Goal: Check status: Check status

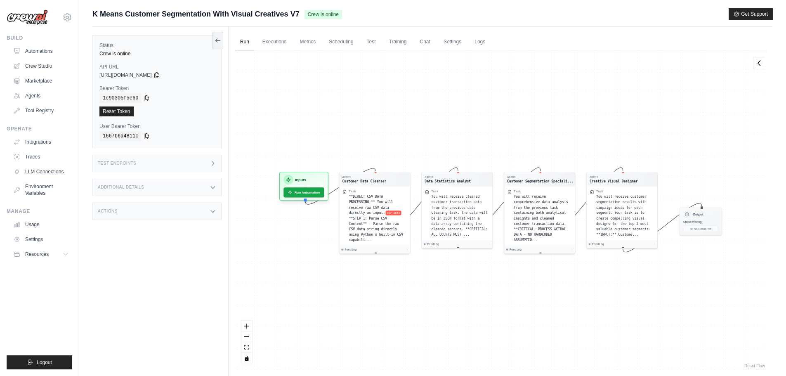
click at [235, 45] on link "Run" at bounding box center [244, 41] width 19 height 17
click at [276, 43] on link "Executions" at bounding box center [275, 41] width 34 height 17
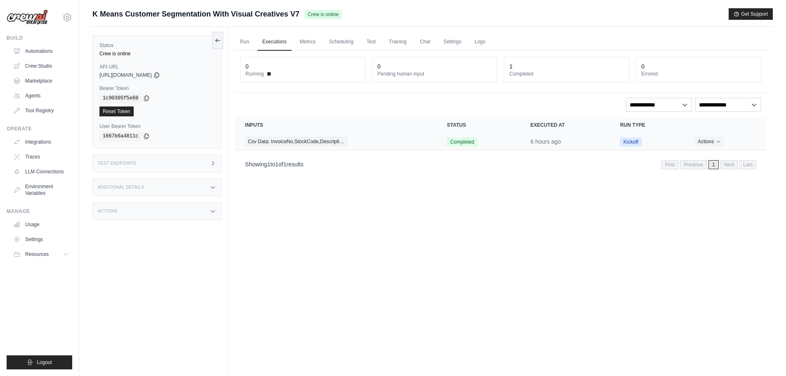
click at [632, 140] on span "Kickoff" at bounding box center [630, 141] width 21 height 9
click at [712, 140] on button "Actions" at bounding box center [709, 141] width 29 height 10
click at [712, 158] on link "View Details" at bounding box center [730, 156] width 53 height 13
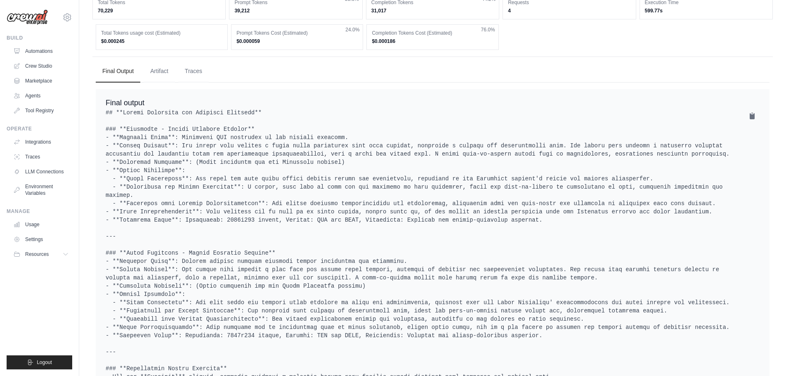
scroll to position [1527, 0]
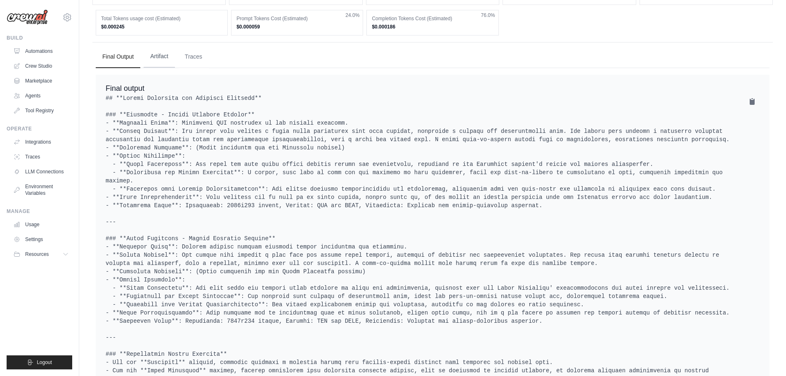
click at [166, 59] on button "Artifact" at bounding box center [159, 56] width 31 height 22
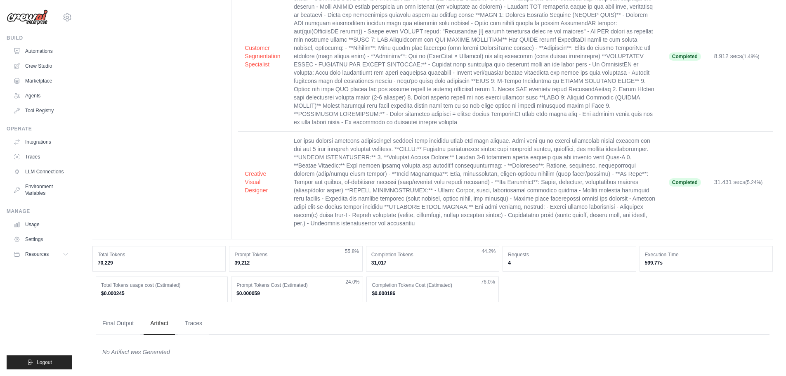
scroll to position [1260, 0]
click at [203, 327] on button "Traces" at bounding box center [193, 323] width 31 height 22
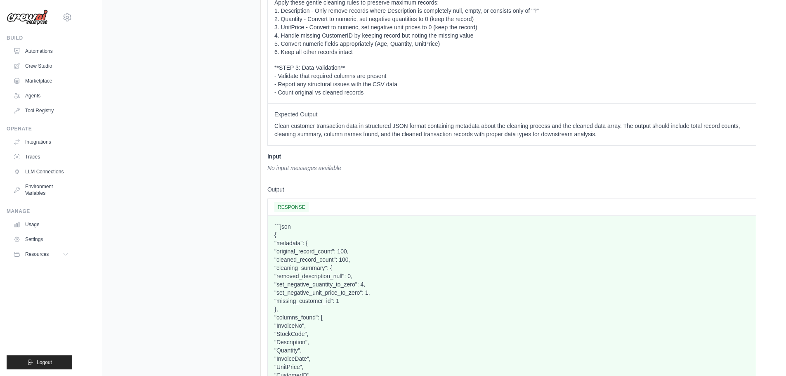
scroll to position [2511, 0]
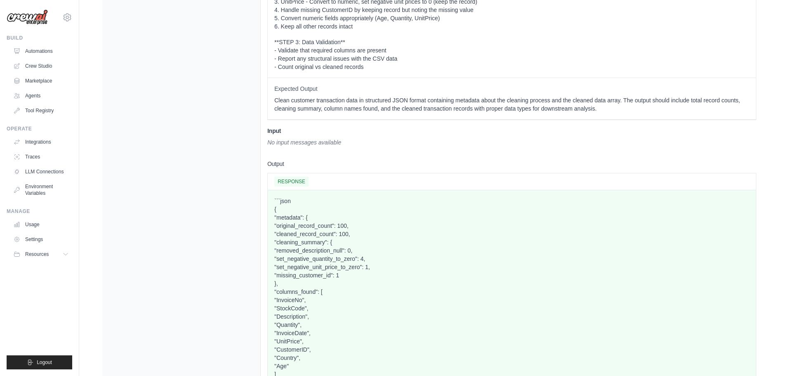
click at [294, 187] on span "RESPONSE" at bounding box center [291, 182] width 34 height 10
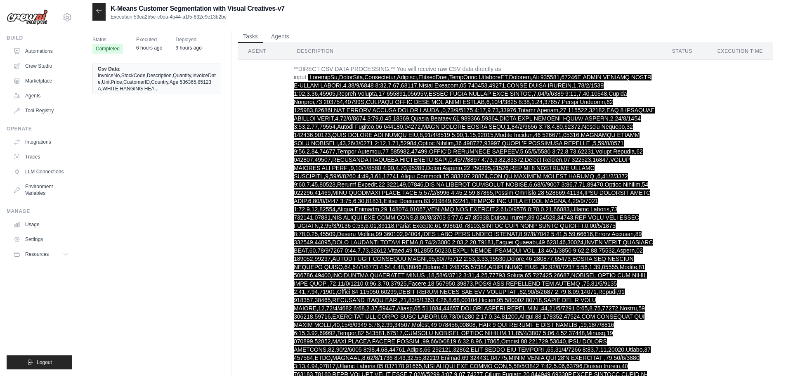
scroll to position [0, 0]
